Goal: Task Accomplishment & Management: Manage account settings

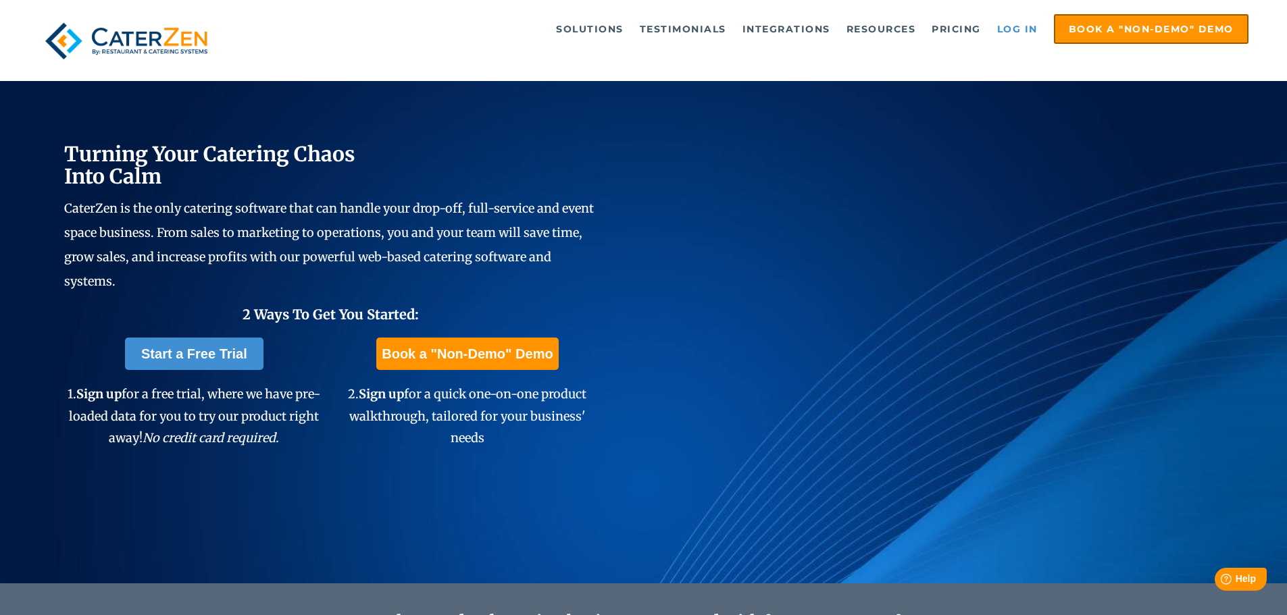
click at [1016, 36] on link "Log in" at bounding box center [1017, 29] width 54 height 27
click at [1025, 29] on link "Log in" at bounding box center [1017, 29] width 54 height 27
click at [1007, 30] on link "Log in" at bounding box center [1017, 29] width 54 height 27
click at [1012, 30] on link "Log in" at bounding box center [1017, 29] width 54 height 27
